Goal: Task Accomplishment & Management: Use online tool/utility

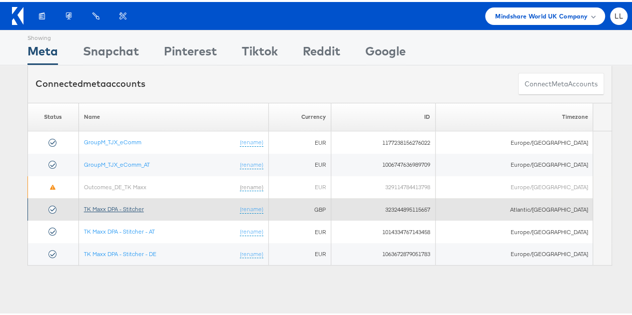
click at [124, 208] on link "TK Maxx DPA - Stitcher" at bounding box center [114, 206] width 60 height 7
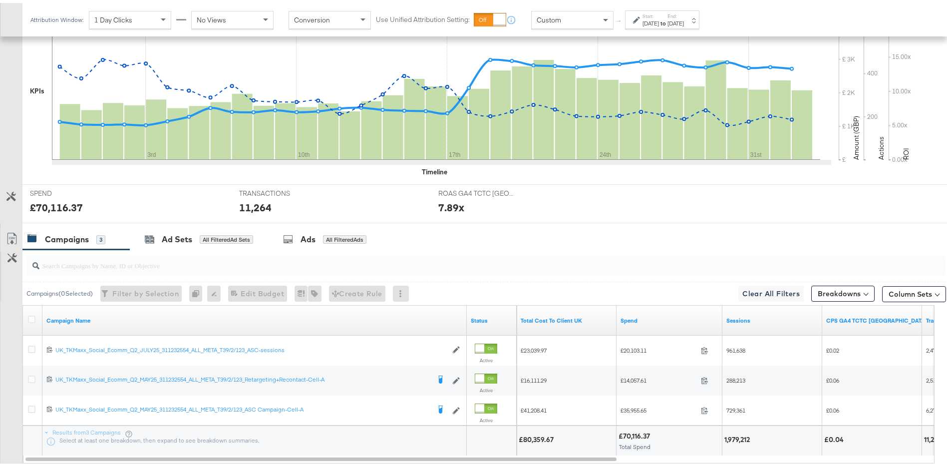
scroll to position [308, 0]
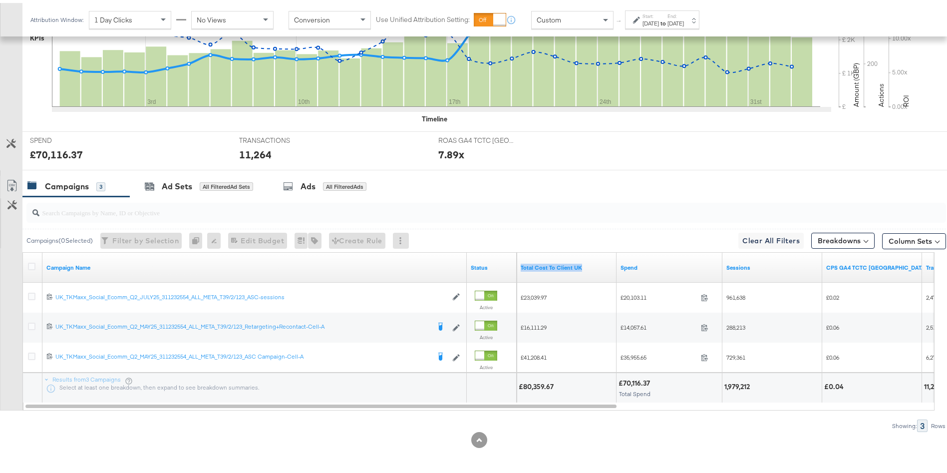
drag, startPoint x: 602, startPoint y: 266, endPoint x: 520, endPoint y: 267, distance: 81.9
click at [520, 267] on div "Total Cost To Client UK" at bounding box center [567, 265] width 100 height 16
copy link "Total Cost To Client UK"
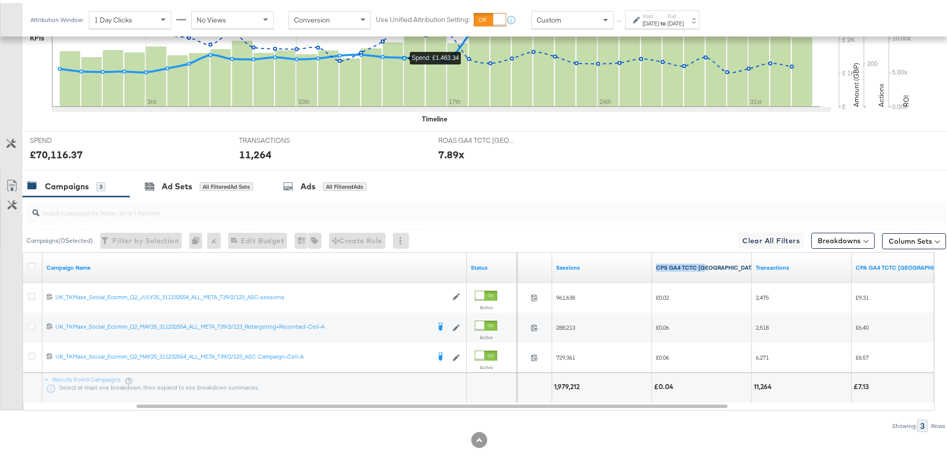
drag, startPoint x: 725, startPoint y: 266, endPoint x: 656, endPoint y: 266, distance: 68.9
click at [656, 266] on link "CPS GA4 TCTC UK" at bounding box center [706, 265] width 101 height 8
copy link "CPS GA4 TCTC UK"
drag, startPoint x: 720, startPoint y: 263, endPoint x: 654, endPoint y: 259, distance: 66.0
click at [654, 259] on div "CPS GA4 TCTC UK ↓" at bounding box center [708, 265] width 113 height 16
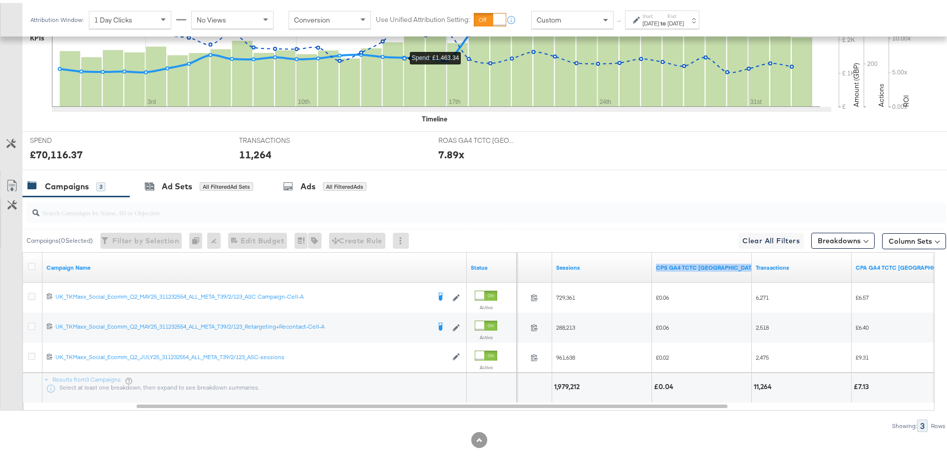
copy link "CPS GA4 TCTC UK ↓"
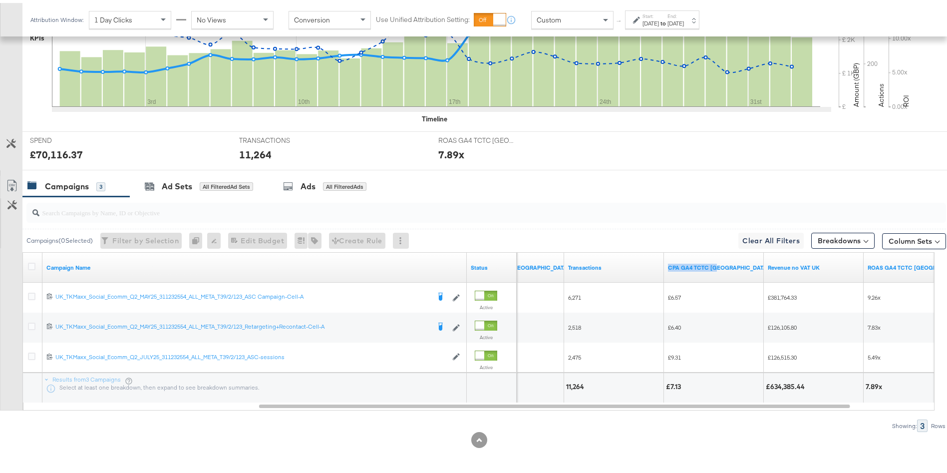
drag, startPoint x: 740, startPoint y: 262, endPoint x: 666, endPoint y: 268, distance: 74.6
click at [666, 268] on div "CPA GA4 TCTC UK" at bounding box center [718, 265] width 109 height 16
copy link "CPA GA4 TCTC UK"
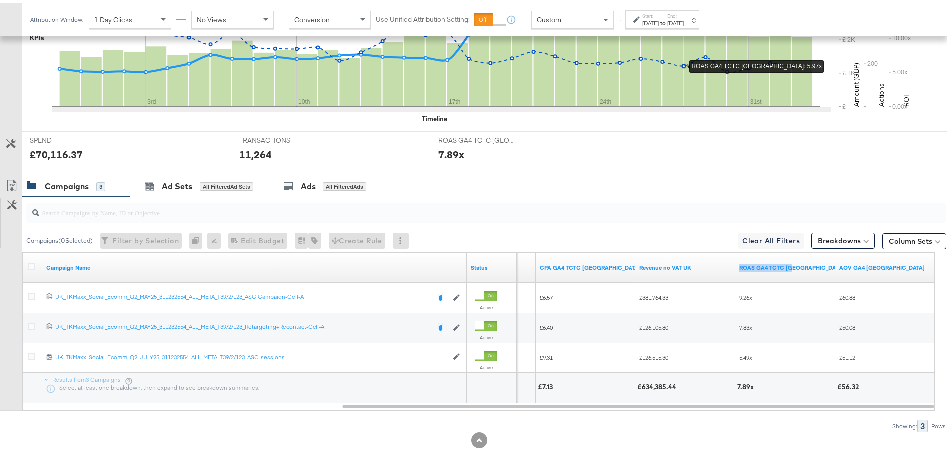
drag, startPoint x: 814, startPoint y: 266, endPoint x: 738, endPoint y: 268, distance: 75.9
click at [738, 268] on div "ROAS GA4 TCTC UK" at bounding box center [791, 265] width 113 height 16
copy link "ROAS GA4 TCTC UK"
drag, startPoint x: 899, startPoint y: 267, endPoint x: 839, endPoint y: 268, distance: 60.4
click at [839, 268] on div "AOV GA4 UK" at bounding box center [885, 265] width 100 height 16
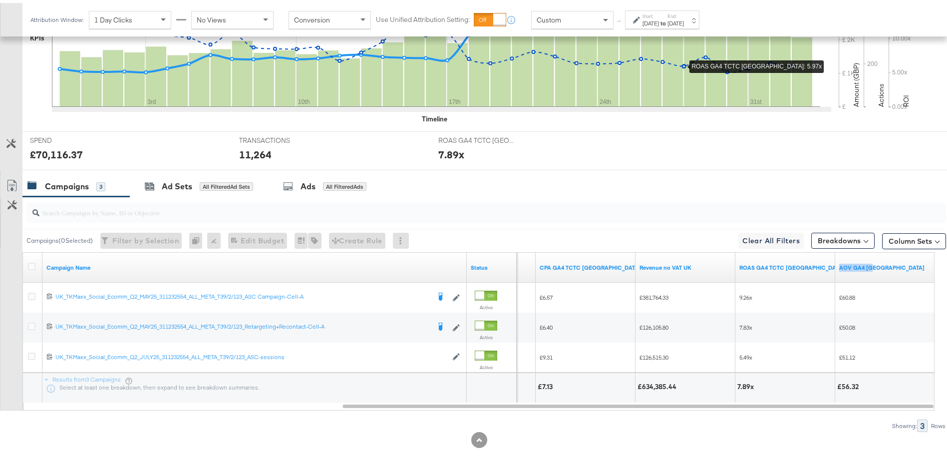
copy link "AOV GA4 UK"
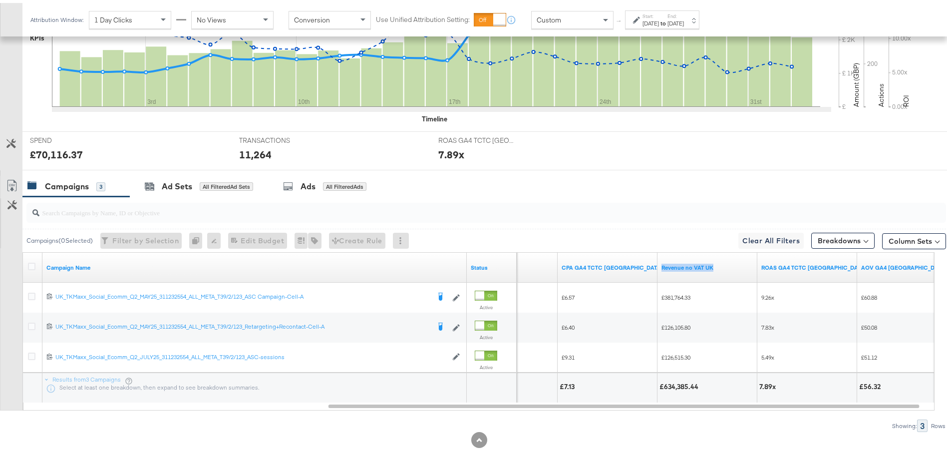
drag, startPoint x: 739, startPoint y: 268, endPoint x: 658, endPoint y: 267, distance: 81.4
click at [658, 267] on div "Revenue no VAT UK" at bounding box center [707, 265] width 100 height 16
copy link "Revenue no VAT UK"
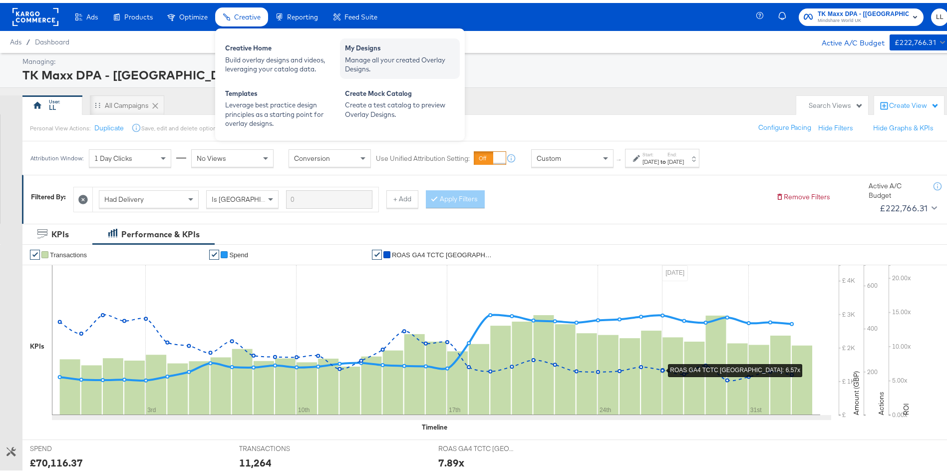
click at [404, 58] on div "Manage all your created Overlay Designs." at bounding box center [400, 61] width 110 height 18
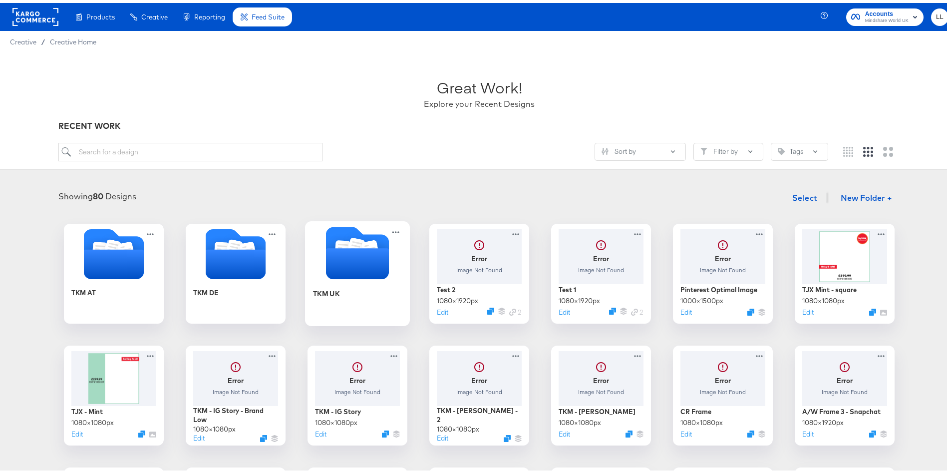
click at [351, 273] on icon "Folder" at bounding box center [357, 260] width 63 height 31
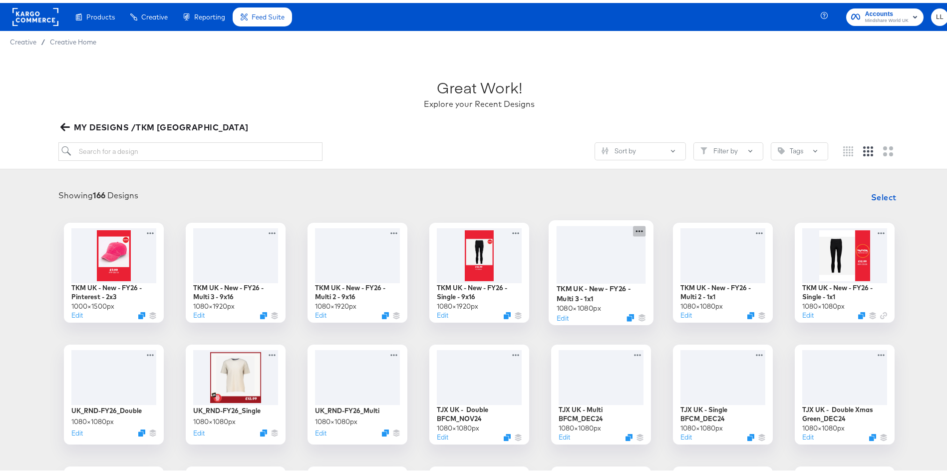
click at [634, 223] on div at bounding box center [639, 228] width 12 height 10
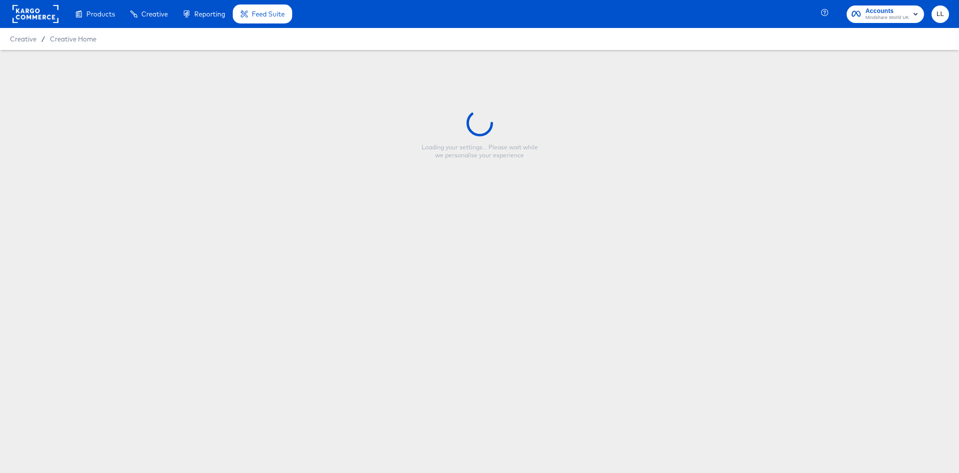
type input "TKM UK - New - FY26 - Multi 3 - 1x1"
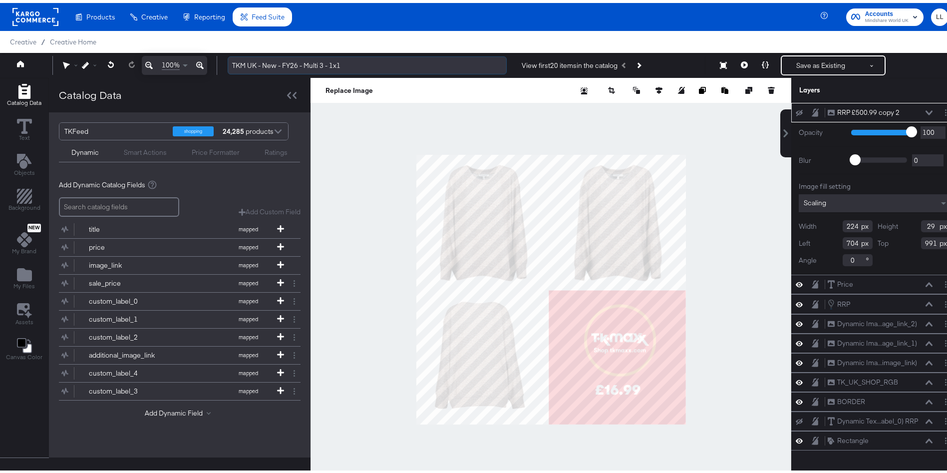
click at [290, 67] on input "TKM UK - New - FY26 - Multi 3 - 1x1" at bounding box center [367, 62] width 279 height 18
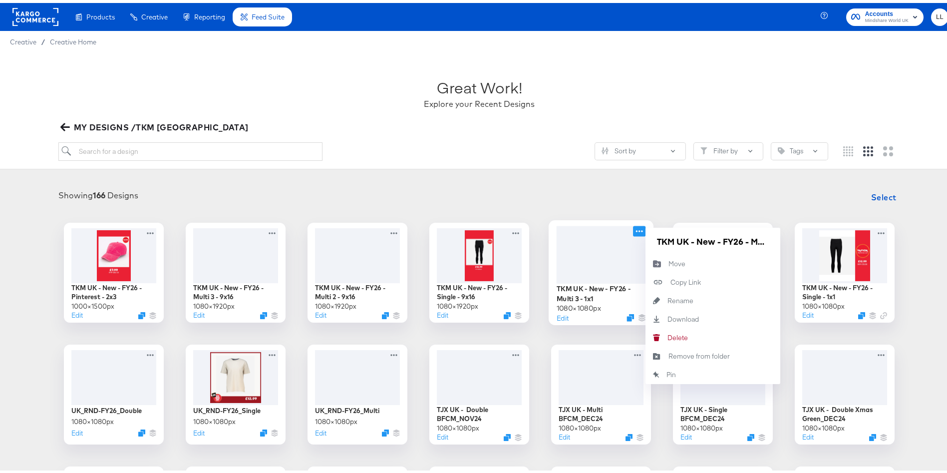
click at [633, 227] on icon at bounding box center [639, 228] width 12 height 10
click at [696, 300] on button "Rename Rename" at bounding box center [712, 298] width 135 height 18
click at [695, 239] on input "TKM UK - New - FY26 - Multi 3 - 1x1" at bounding box center [713, 238] width 120 height 20
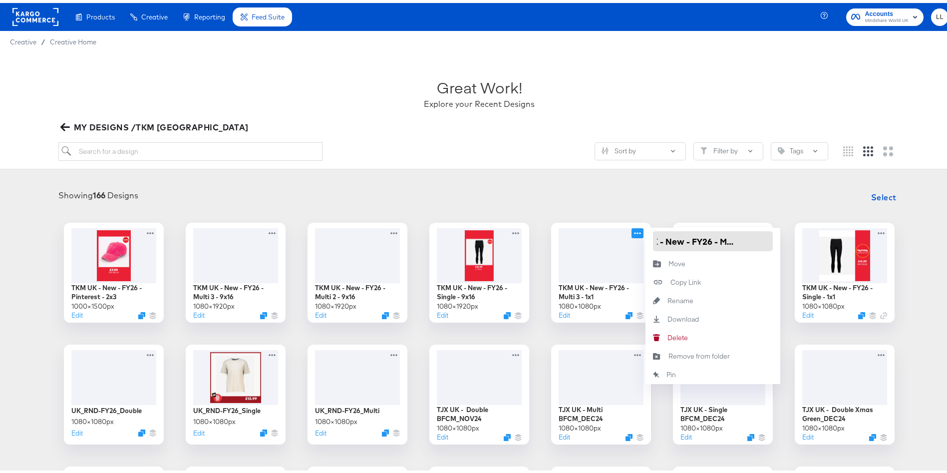
click at [695, 239] on input "TKM UK - New - FY26 - Multi 3 - 1x1" at bounding box center [713, 238] width 120 height 20
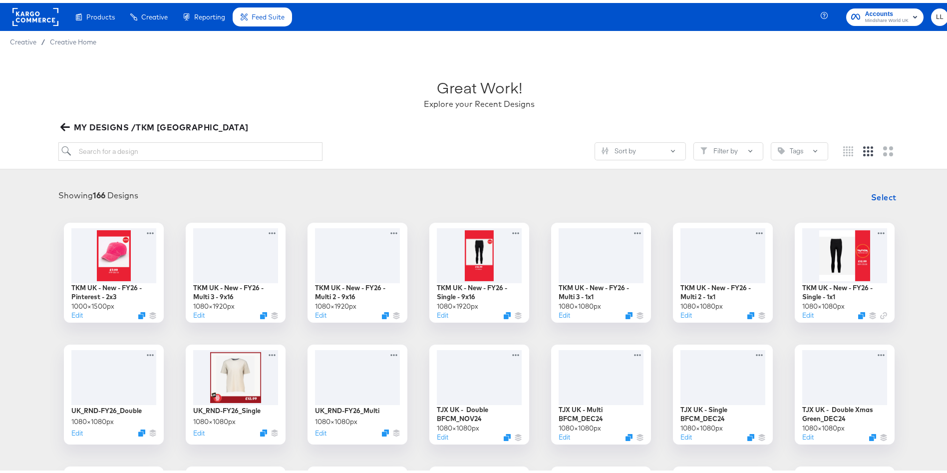
click at [525, 180] on div "Showing 166 Designs Select TKM UK - New - FY26 - Pinterest - 2x3 1000 × 1500 px…" at bounding box center [479, 434] width 959 height 521
click at [374, 97] on div "Great Work! Explore your Recent Designs" at bounding box center [479, 86] width 842 height 62
click at [557, 314] on button "Edit" at bounding box center [563, 314] width 12 height 9
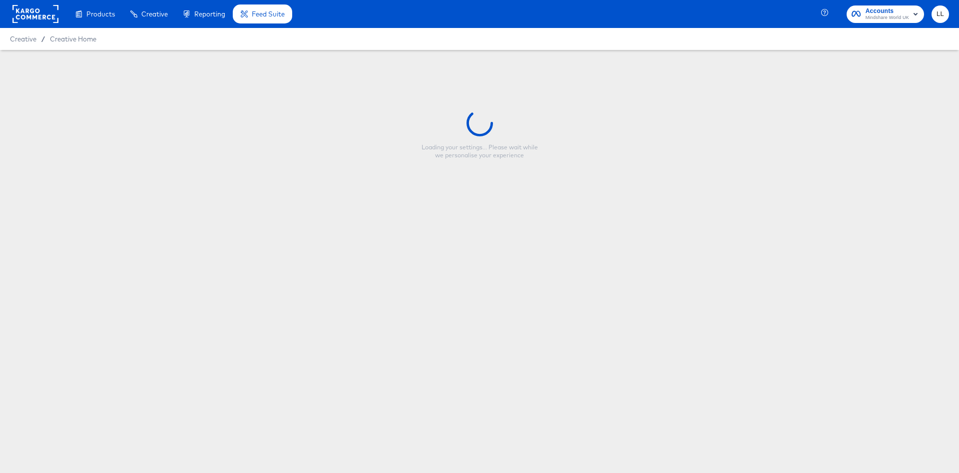
type input "TKM UK - New - FY26 - Multi 3 - 1x1"
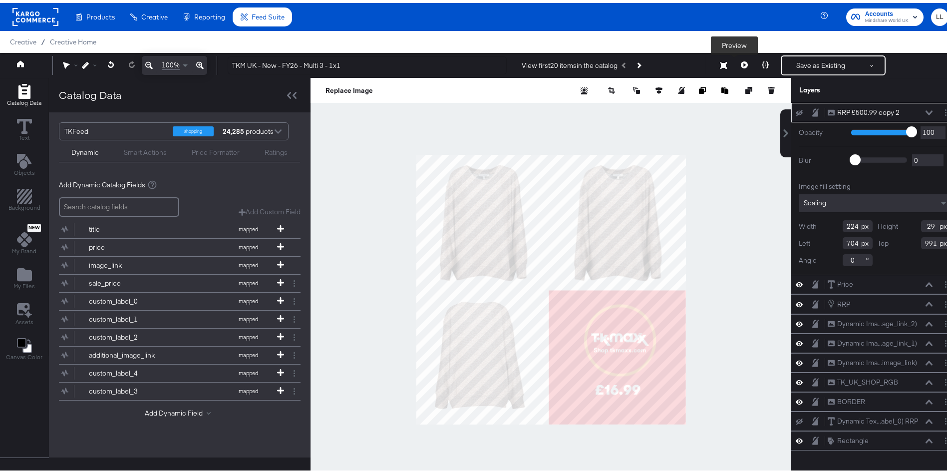
click at [741, 62] on icon at bounding box center [744, 61] width 7 height 7
